Goal: Task Accomplishment & Management: Manage account settings

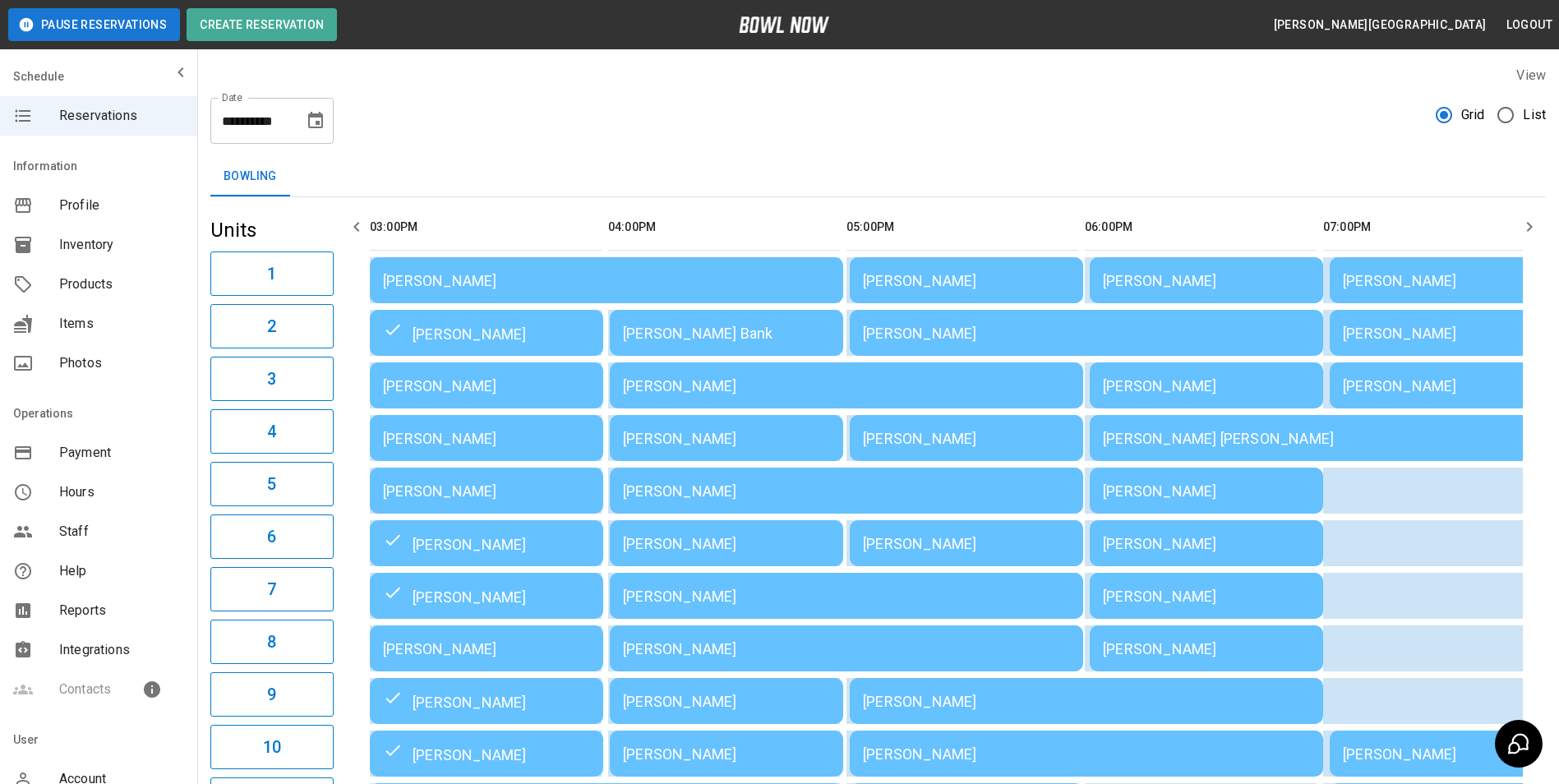
click at [324, 119] on icon "Choose date, selected date is Aug 21, 2025" at bounding box center [315, 120] width 20 height 20
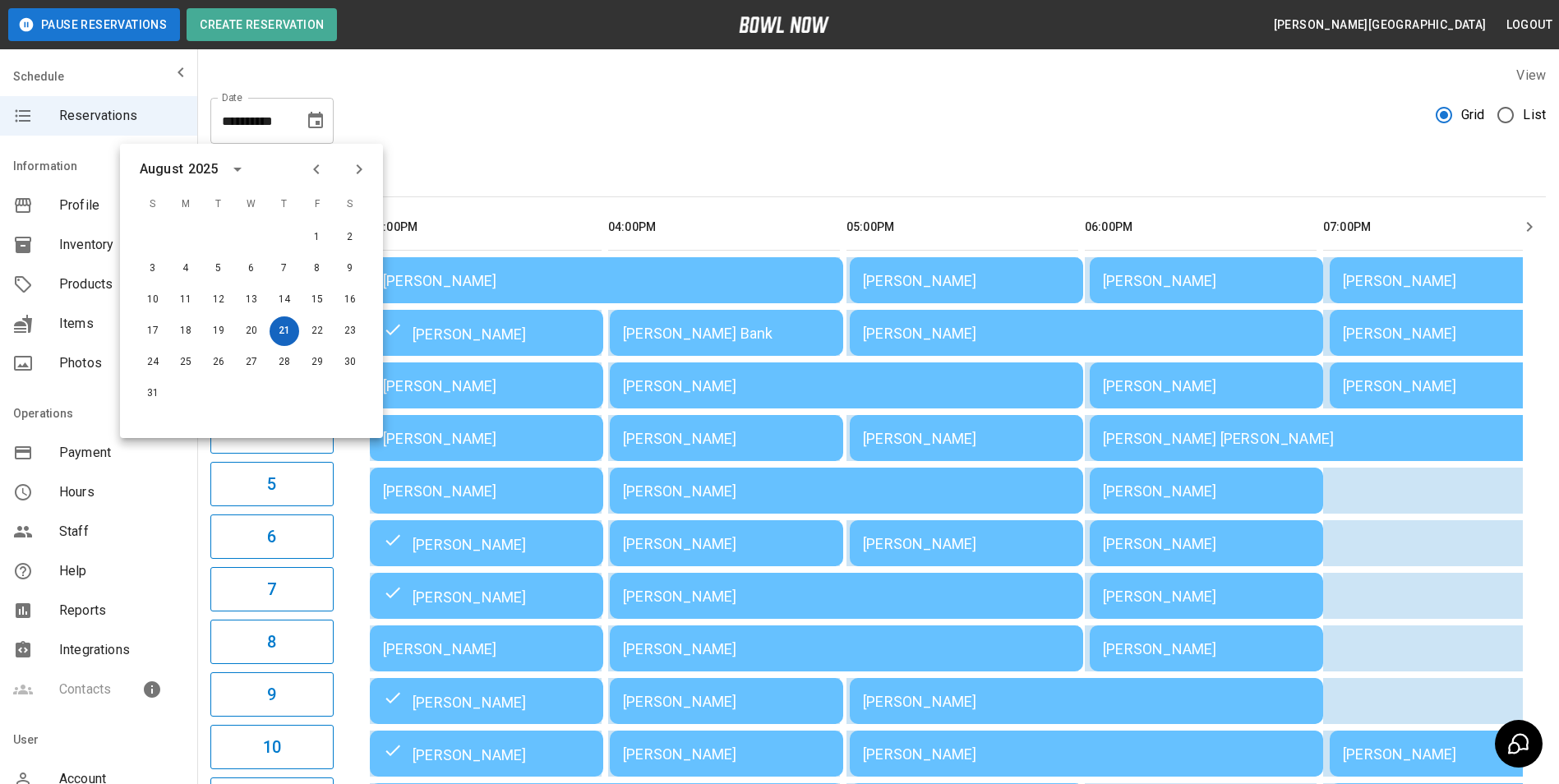
click at [280, 332] on button "21" at bounding box center [284, 331] width 30 height 30
click at [285, 332] on button "21" at bounding box center [284, 331] width 30 height 30
click at [794, 146] on div "**********" at bounding box center [878, 792] width 1362 height 1480
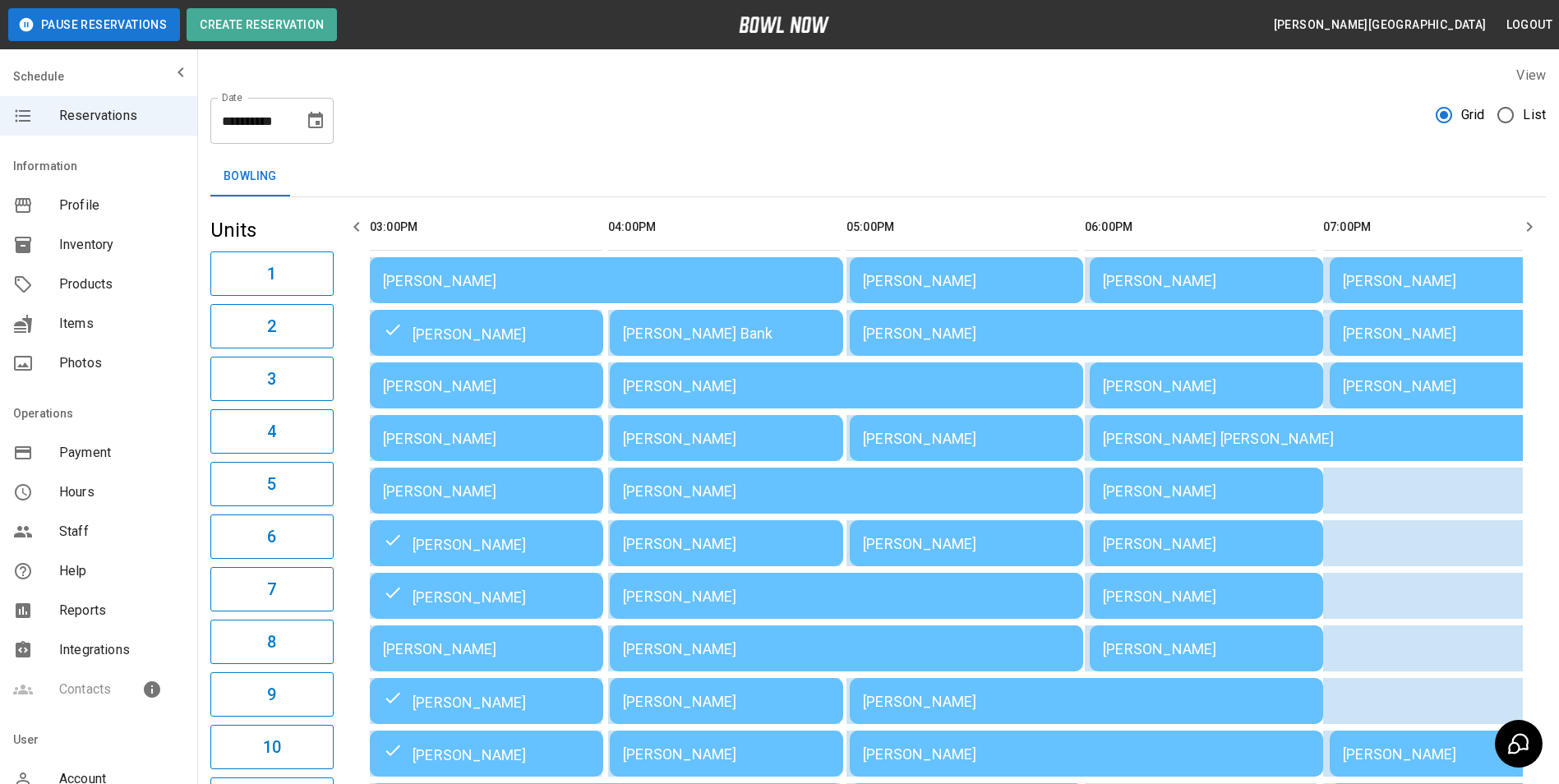
click at [82, 240] on span "Inventory" at bounding box center [121, 245] width 125 height 20
click at [83, 321] on span "Items" at bounding box center [121, 324] width 125 height 20
click at [75, 454] on span "Payment" at bounding box center [121, 452] width 125 height 20
click at [77, 497] on span "Hours" at bounding box center [121, 491] width 125 height 20
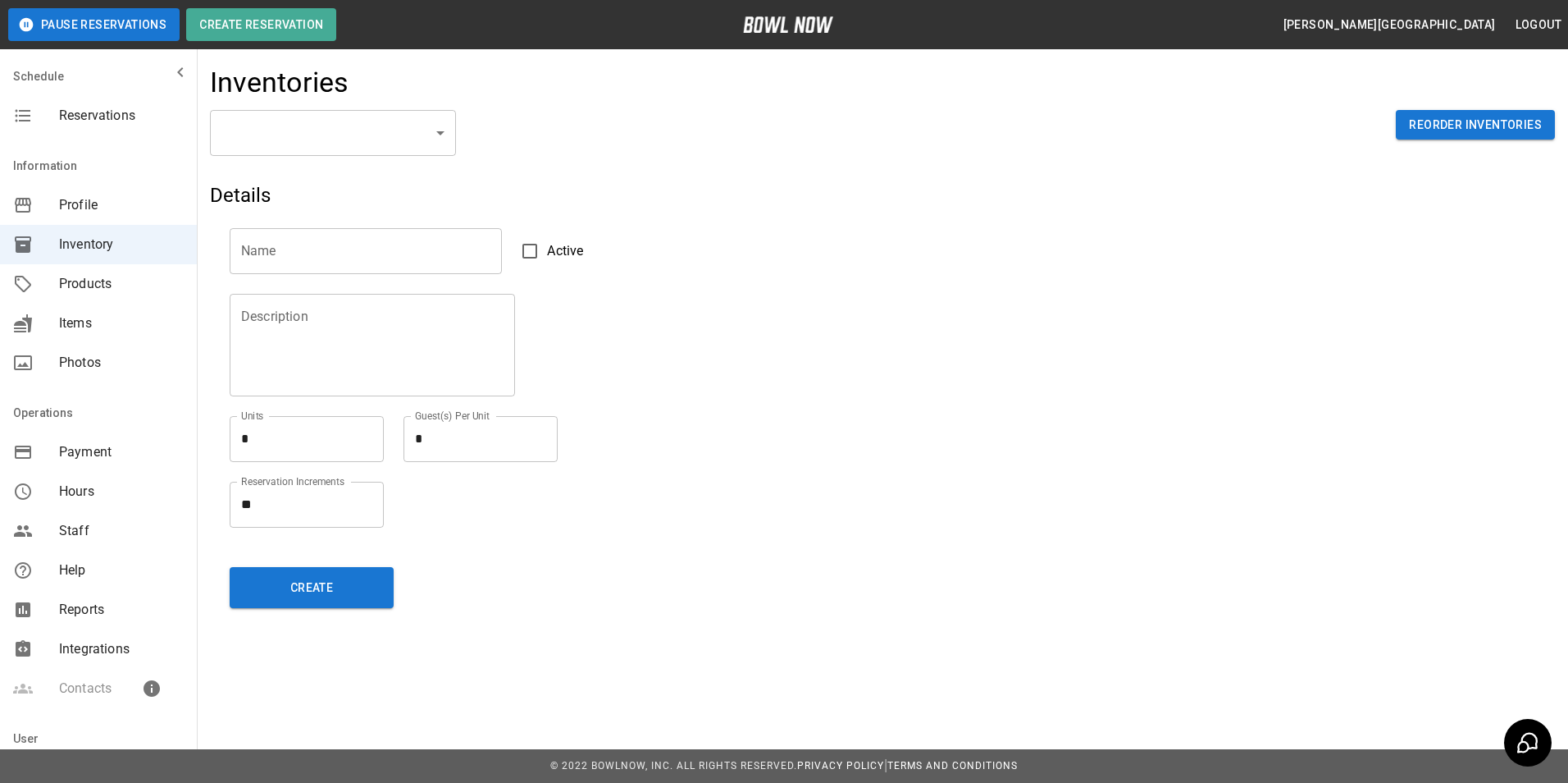
click at [97, 112] on span "Reservations" at bounding box center [121, 115] width 125 height 20
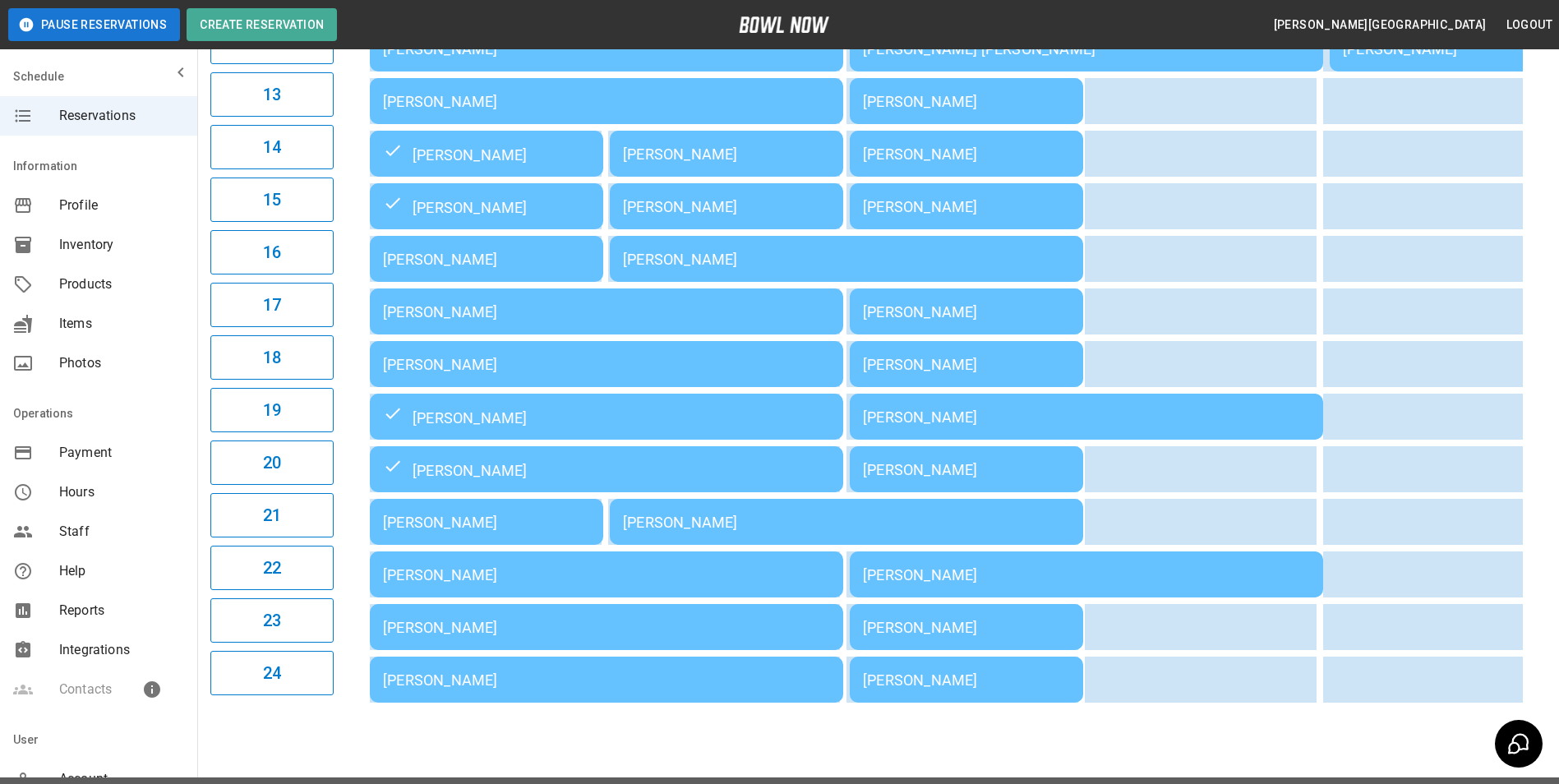
scroll to position [850, 0]
